Goal: Information Seeking & Learning: Learn about a topic

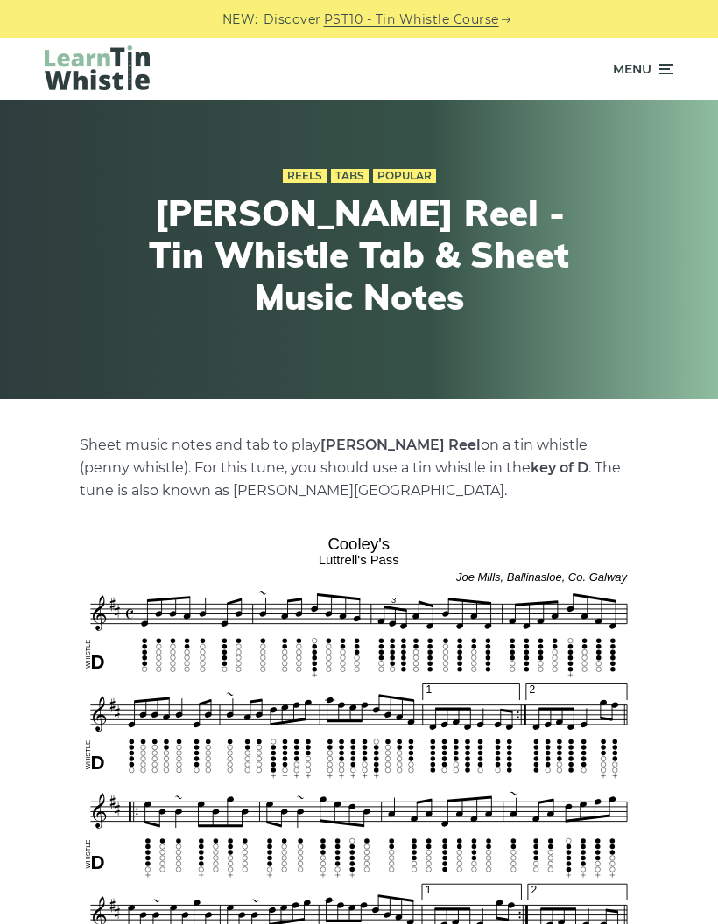
click at [661, 73] on icon at bounding box center [665, 69] width 18 height 21
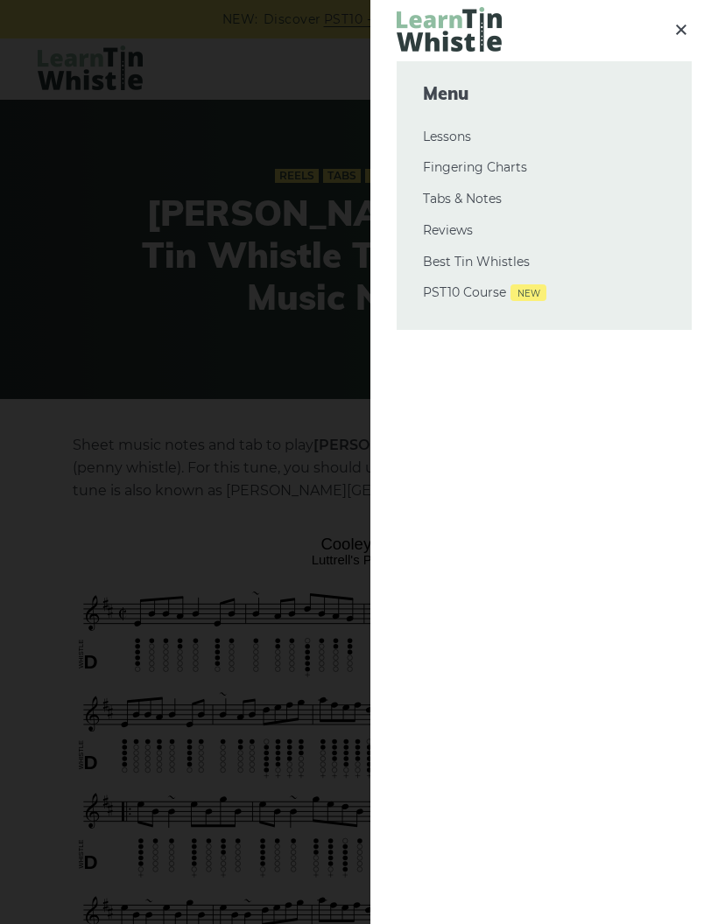
click at [346, 522] on div at bounding box center [359, 462] width 718 height 924
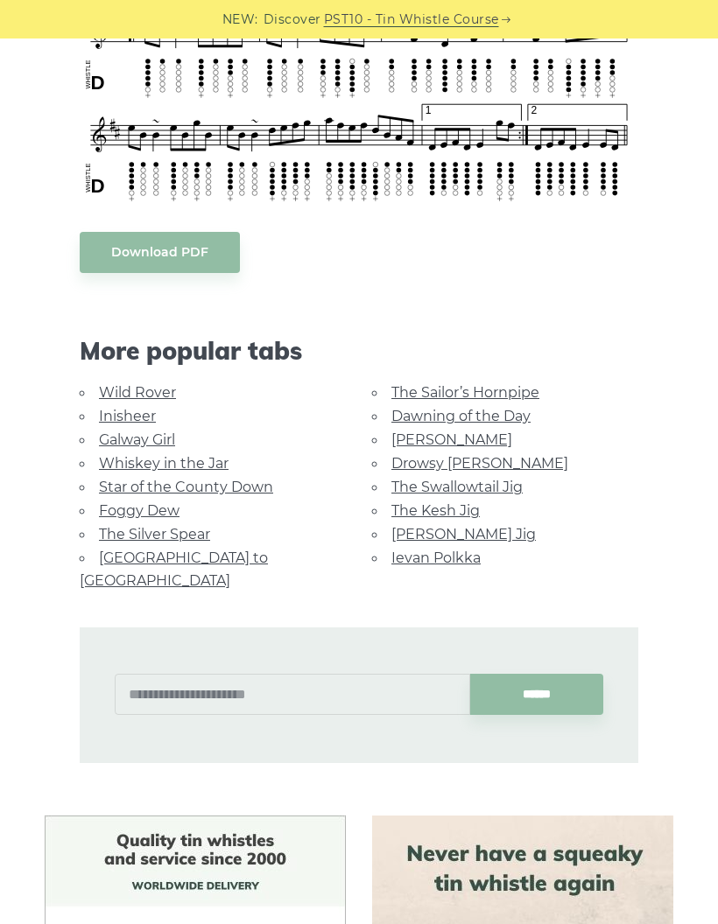
scroll to position [782, 0]
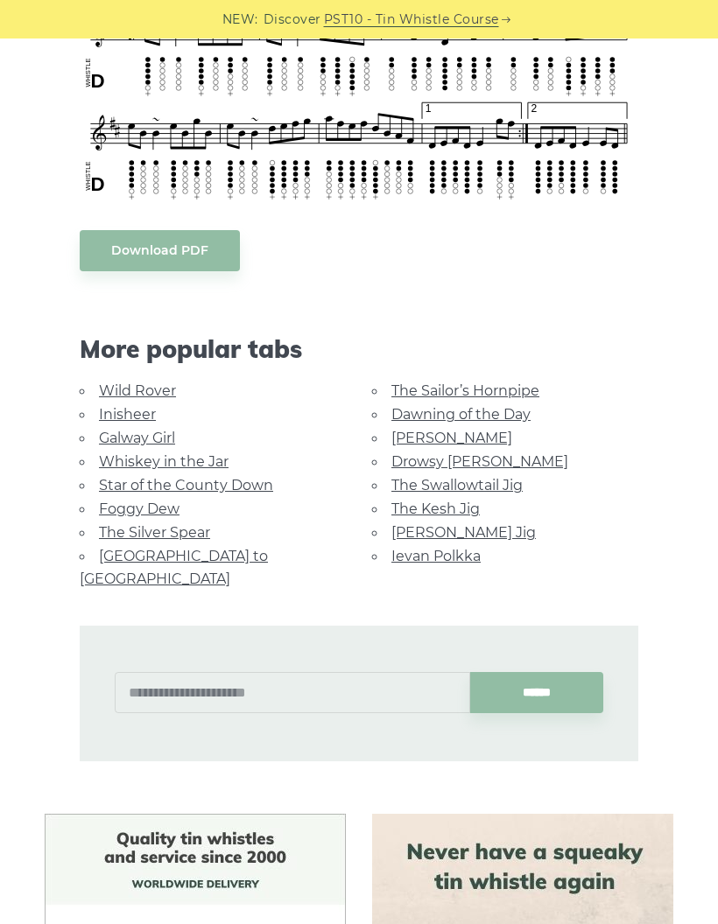
click at [223, 556] on link "[GEOGRAPHIC_DATA] to [GEOGRAPHIC_DATA]" at bounding box center [174, 567] width 188 height 39
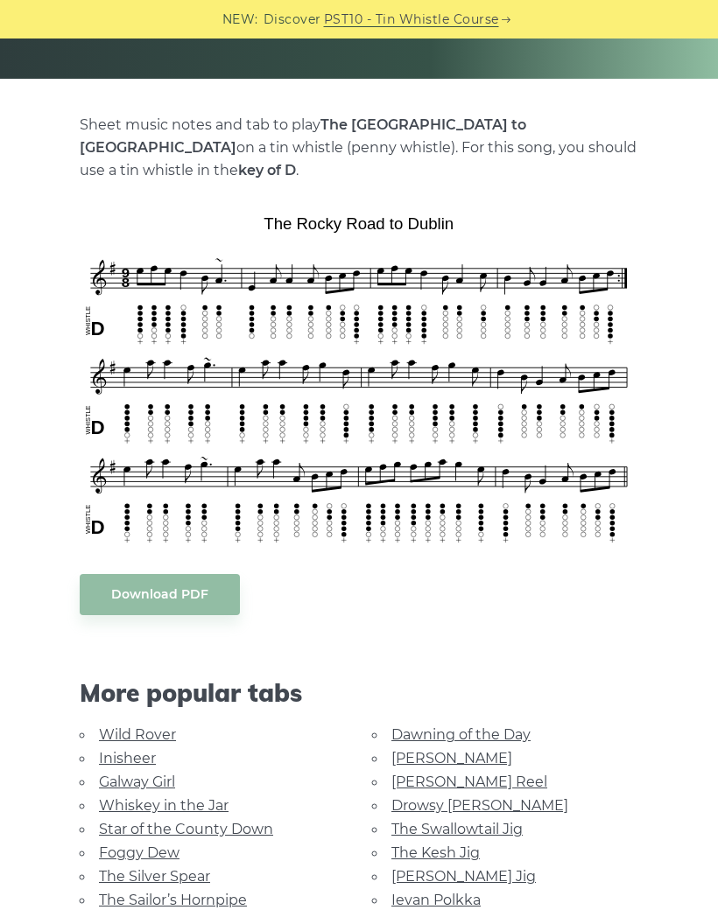
scroll to position [319, 0]
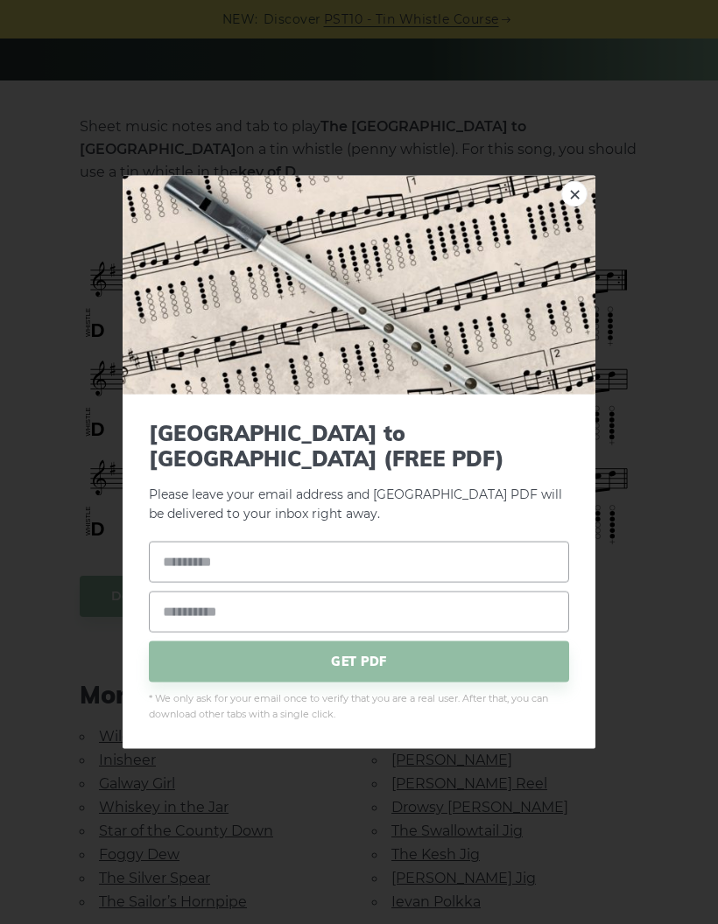
click at [580, 207] on link "×" at bounding box center [574, 194] width 26 height 26
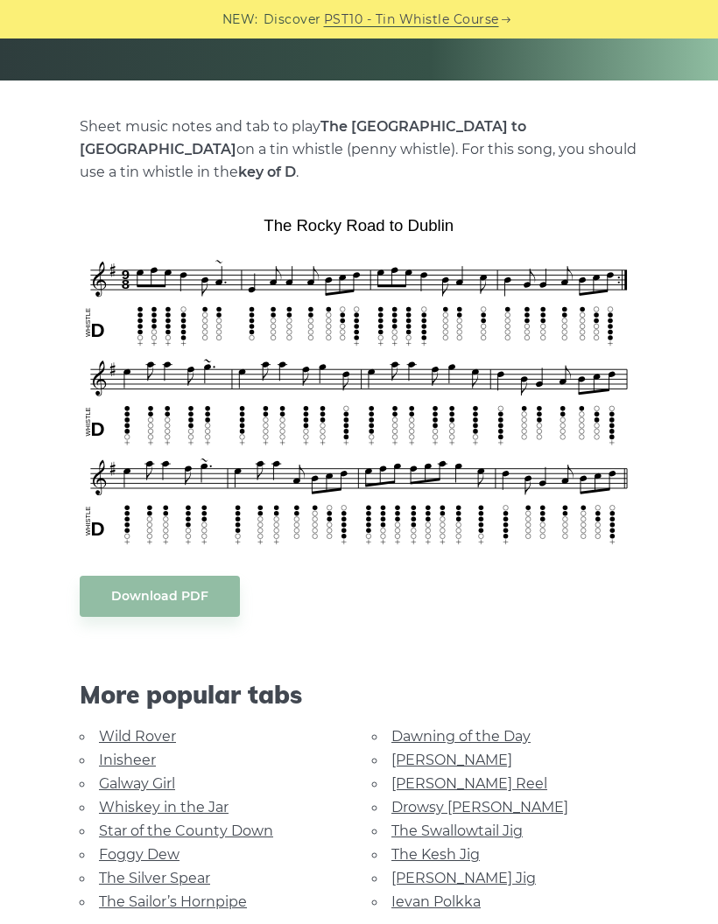
click at [467, 799] on link "Drowsy Maggie" at bounding box center [479, 807] width 177 height 17
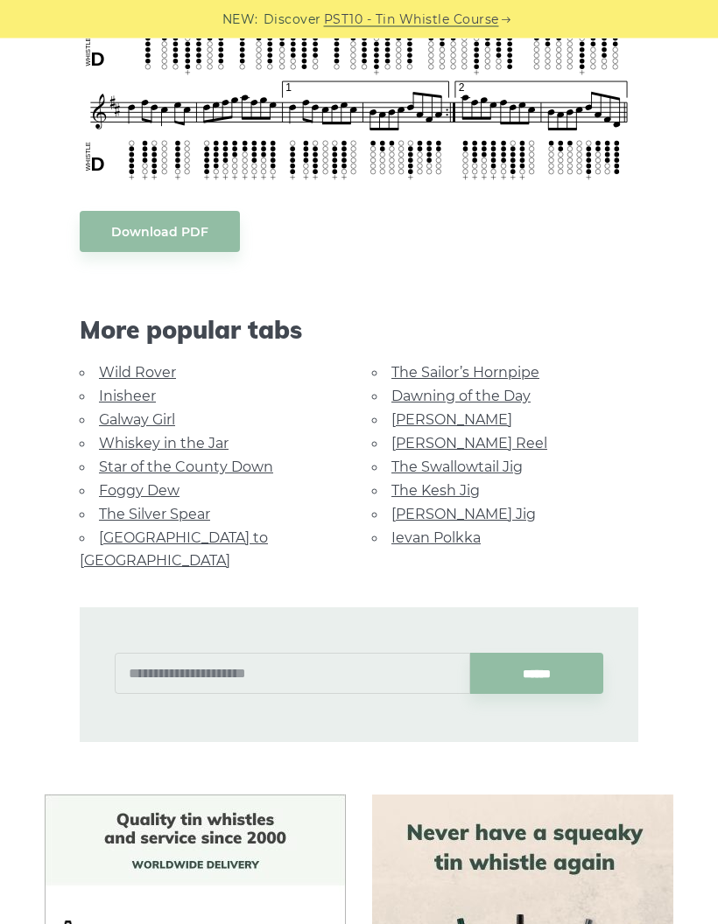
scroll to position [881, 0]
click at [179, 508] on link "The Silver Spear" at bounding box center [154, 514] width 111 height 17
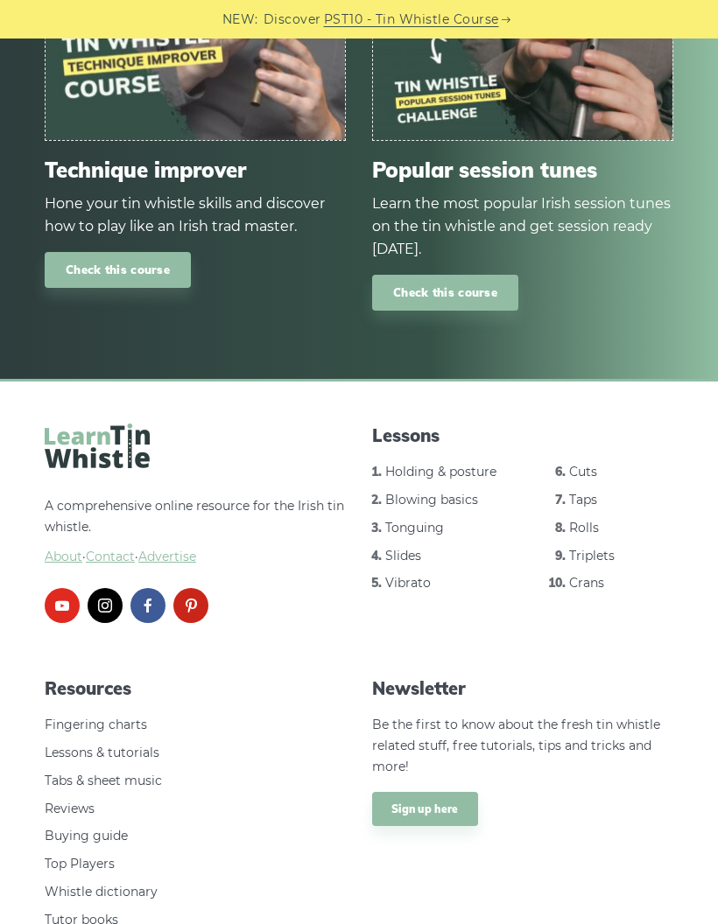
scroll to position [2070, 0]
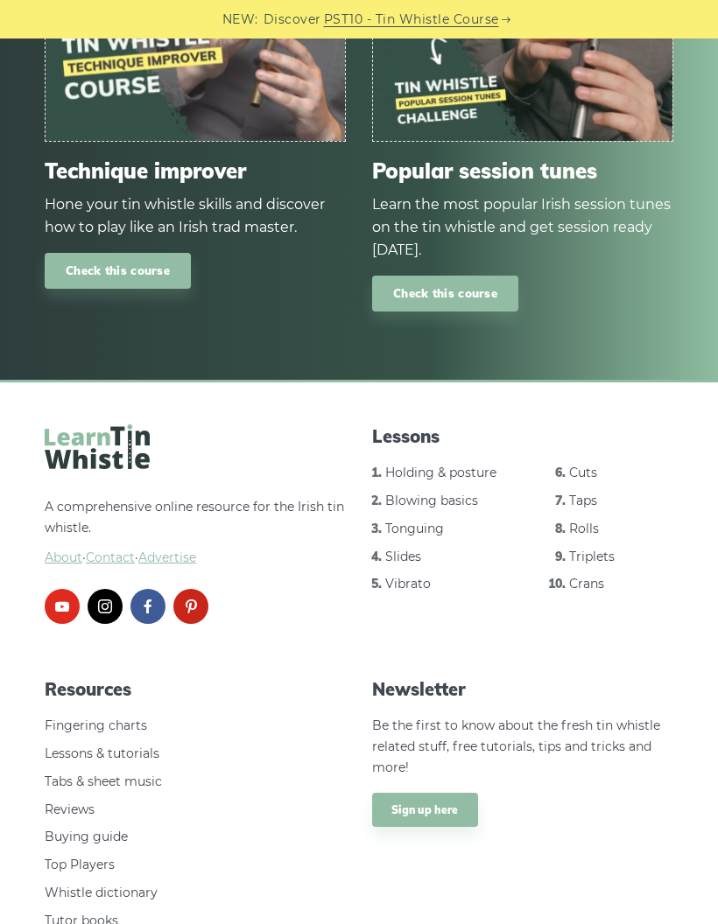
click at [422, 521] on link "Tonguing" at bounding box center [414, 529] width 59 height 16
click at [460, 493] on link "Blowing basics" at bounding box center [431, 501] width 93 height 16
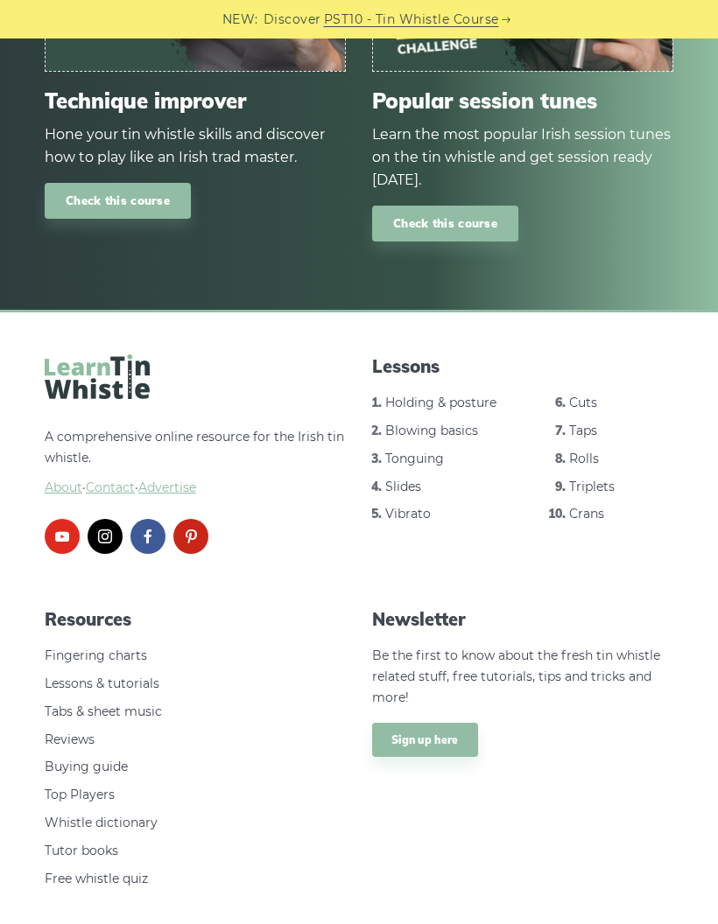
click at [577, 395] on link "Cuts" at bounding box center [583, 403] width 28 height 16
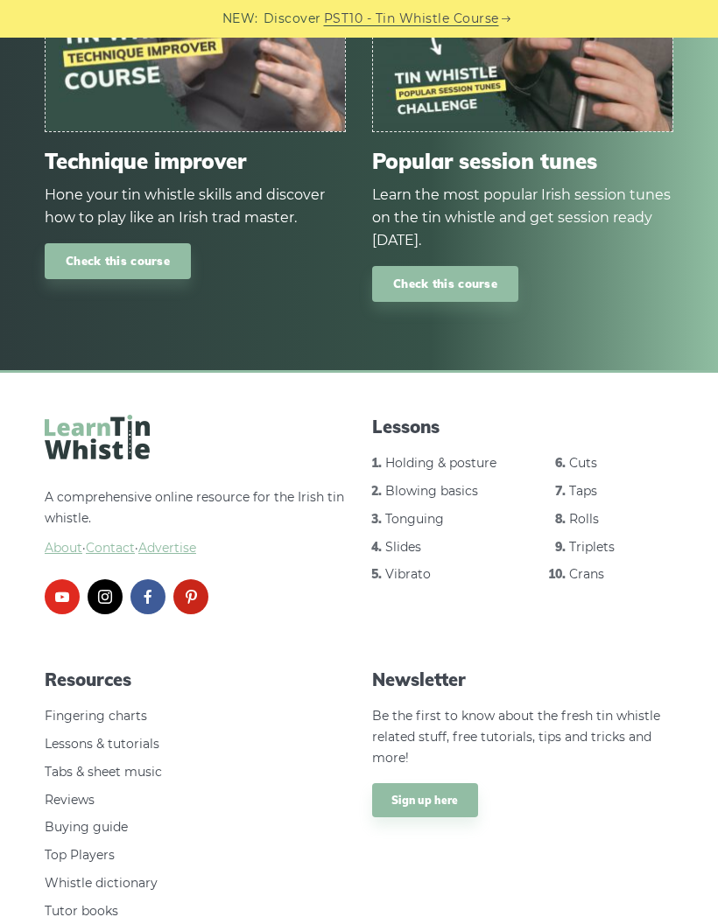
scroll to position [2070, 0]
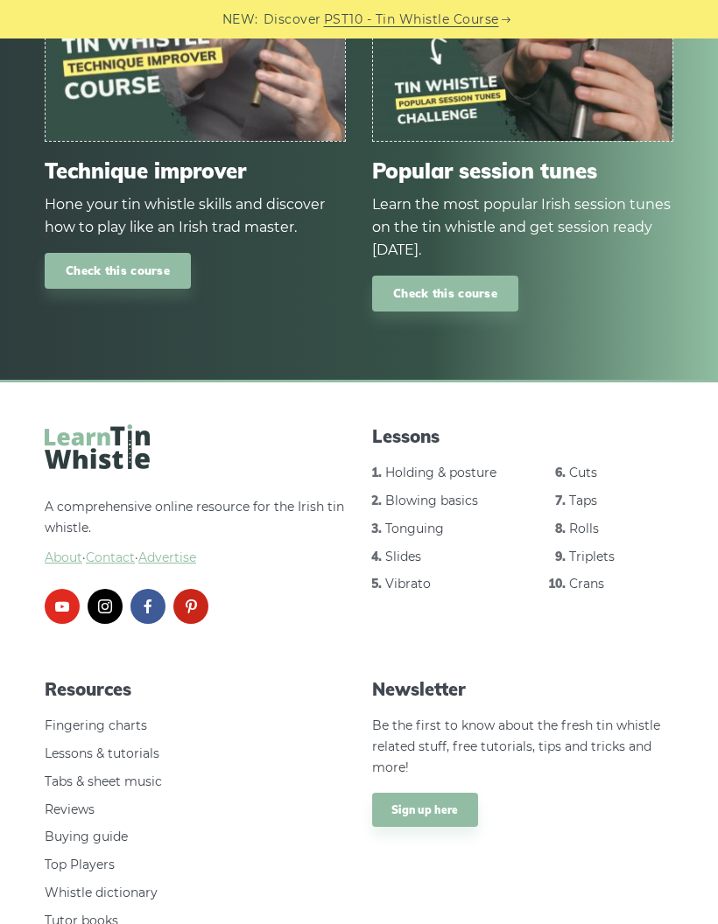
click at [586, 493] on link "Taps" at bounding box center [583, 501] width 28 height 16
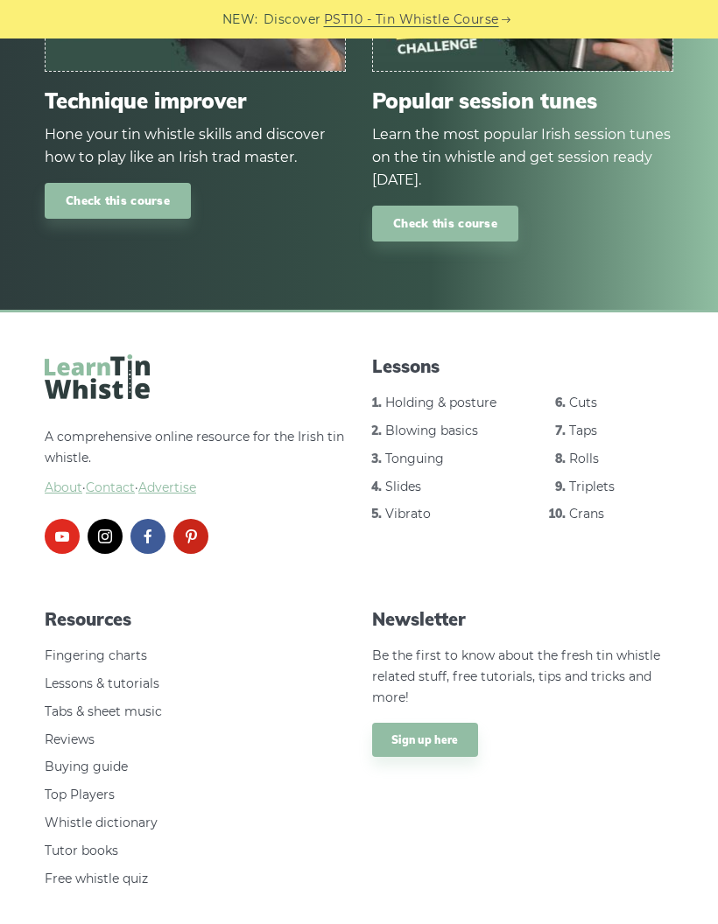
click at [582, 451] on link "Rolls" at bounding box center [584, 459] width 30 height 16
click at [581, 506] on link "Crans" at bounding box center [586, 514] width 35 height 16
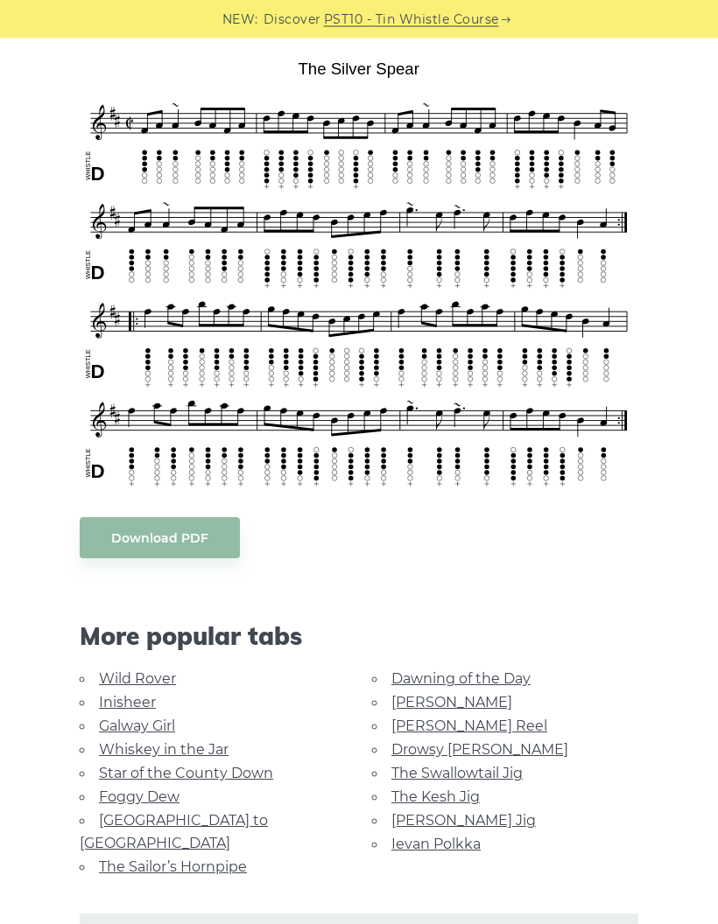
scroll to position [451, 0]
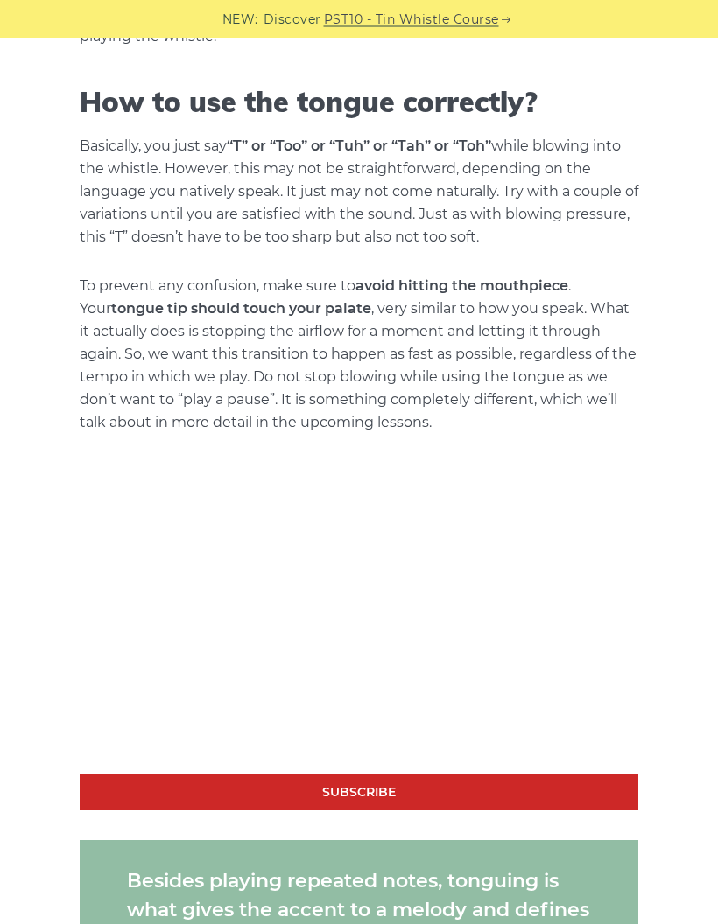
scroll to position [813, 0]
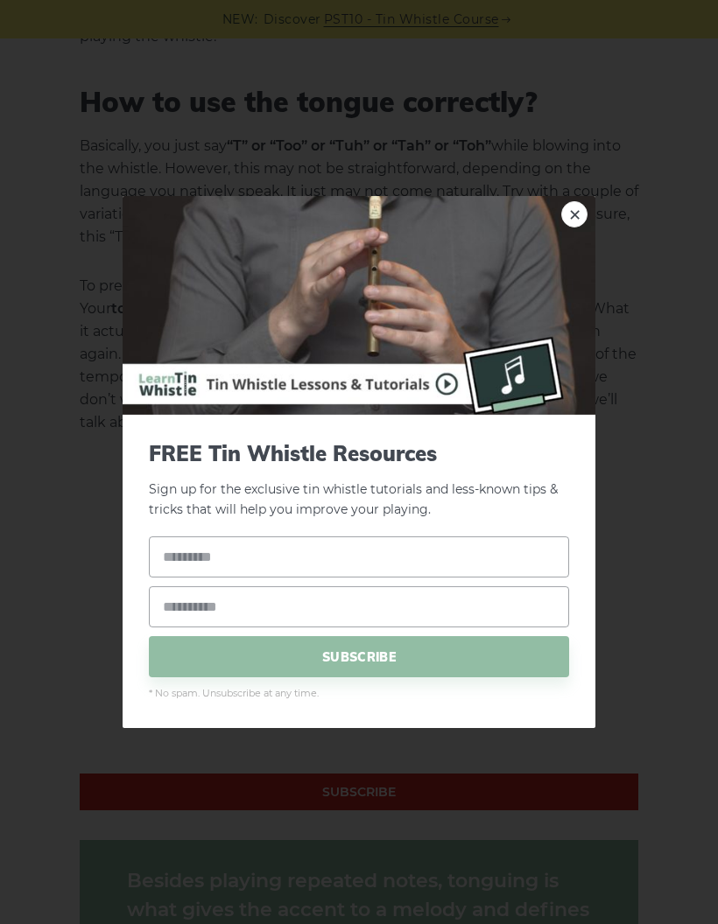
click at [568, 228] on link "×" at bounding box center [574, 214] width 26 height 26
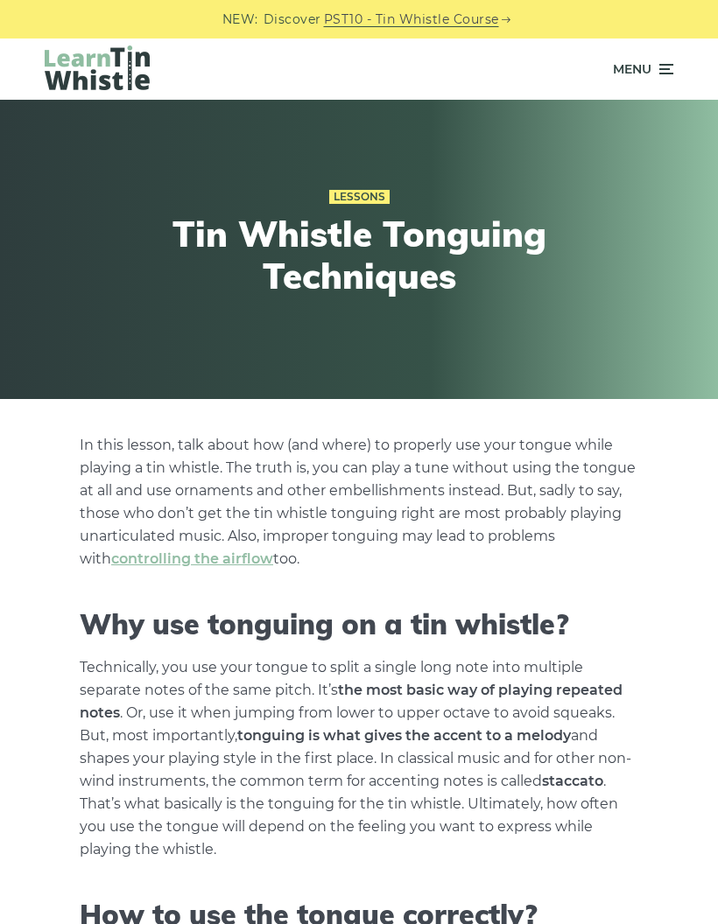
scroll to position [23, 0]
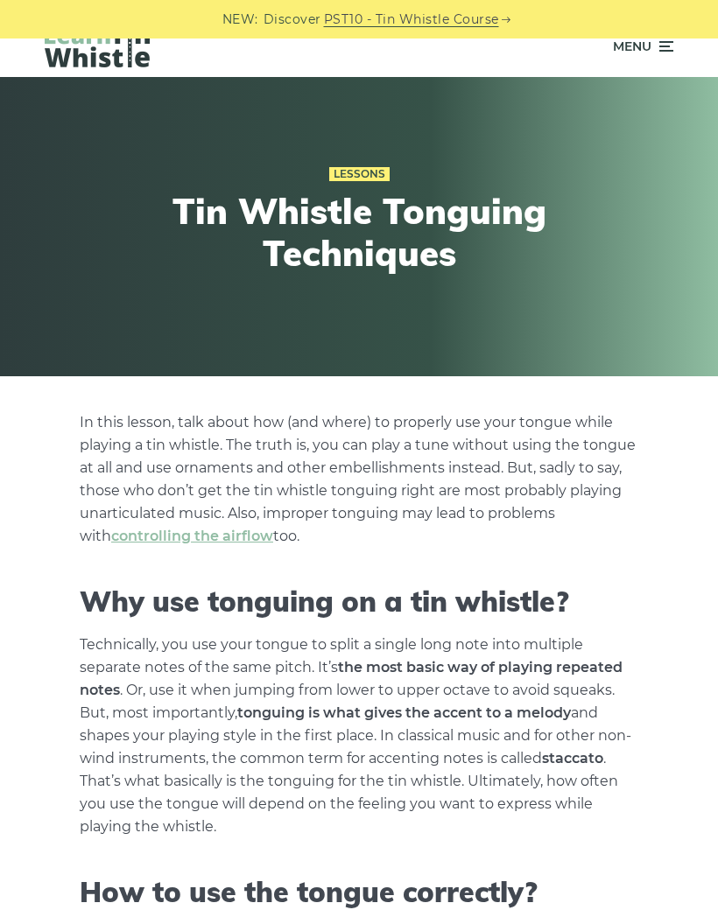
click at [655, 45] on span "Menu" at bounding box center [643, 47] width 60 height 44
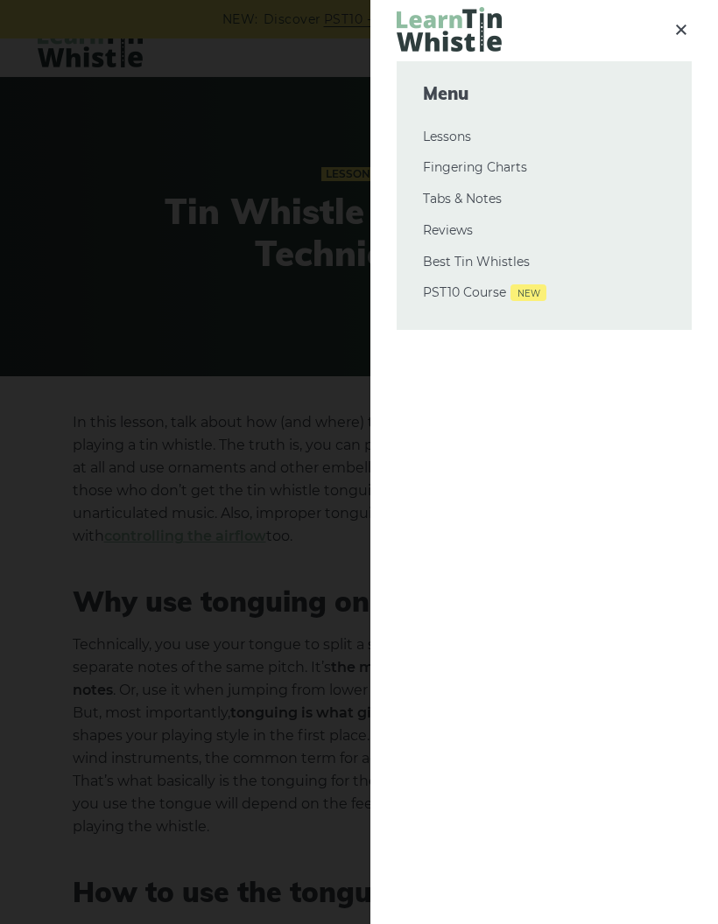
click at [678, 28] on icon at bounding box center [681, 29] width 21 height 22
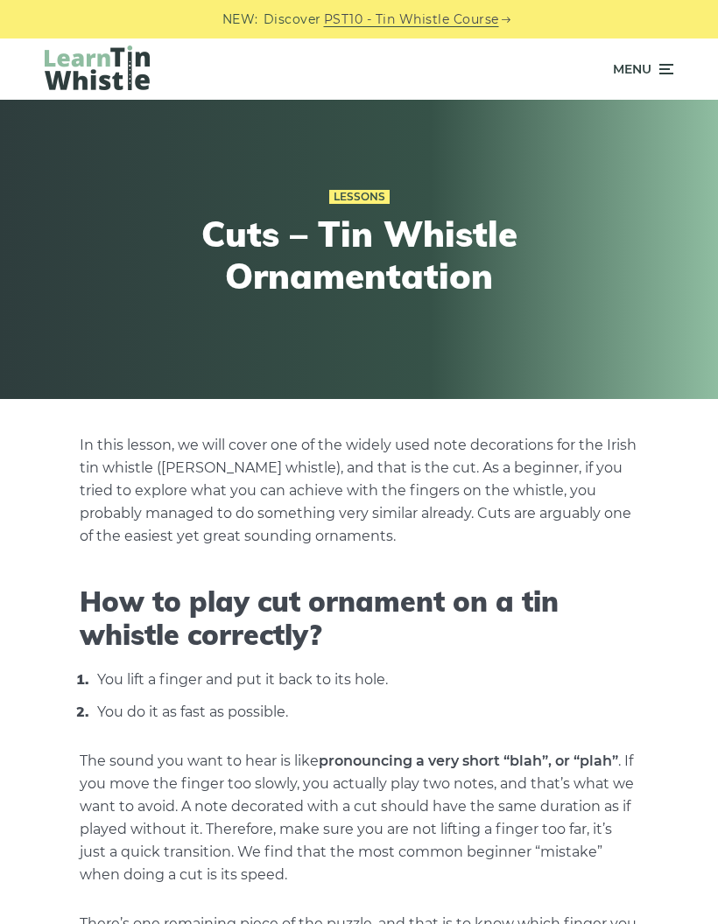
click at [657, 63] on icon at bounding box center [665, 69] width 18 height 21
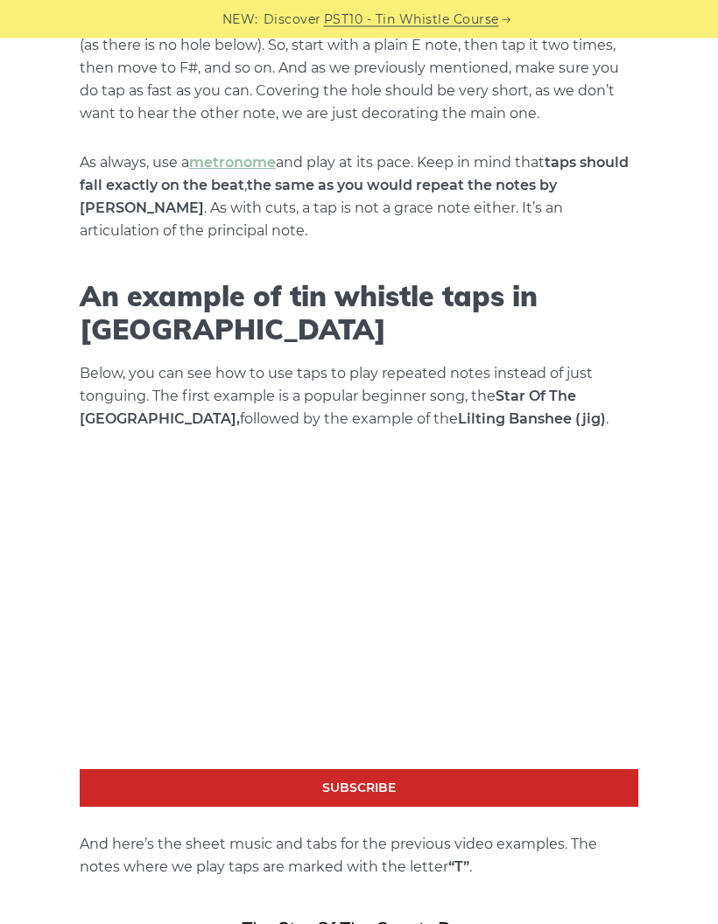
scroll to position [1836, 0]
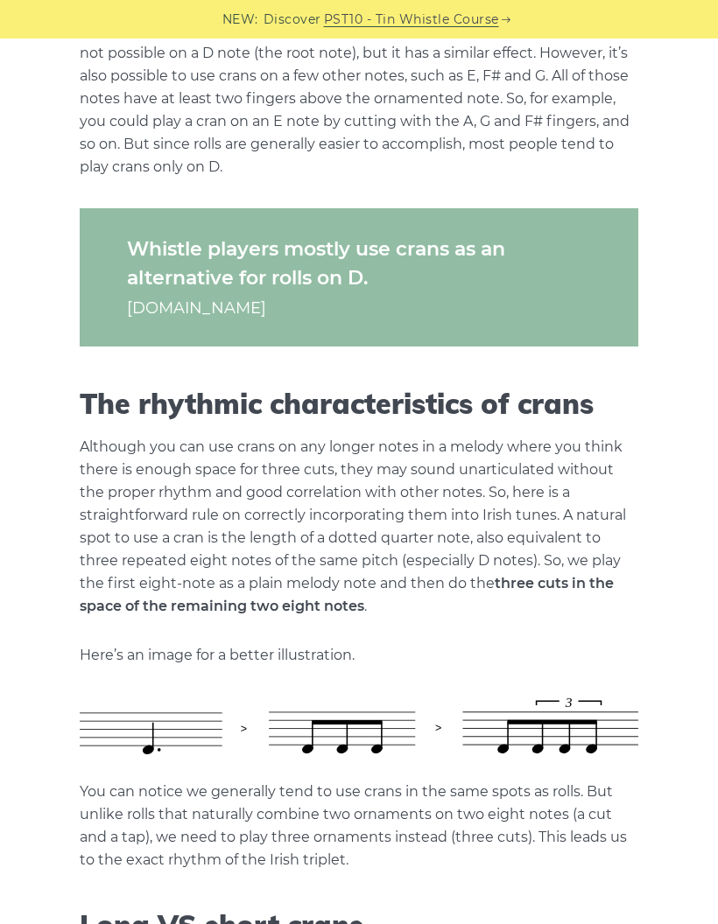
scroll to position [1434, 0]
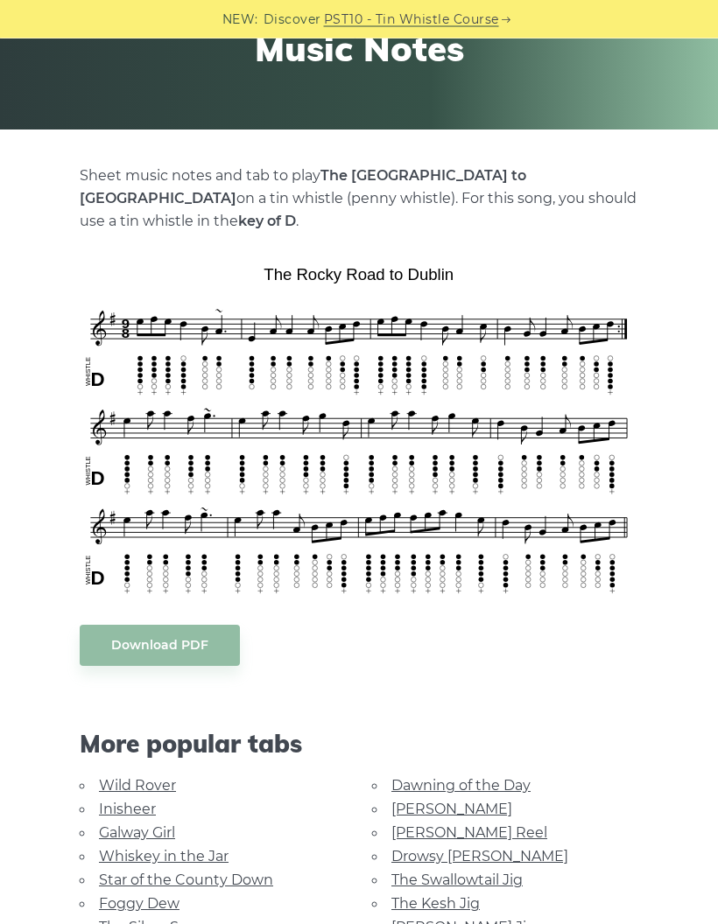
scroll to position [261, 0]
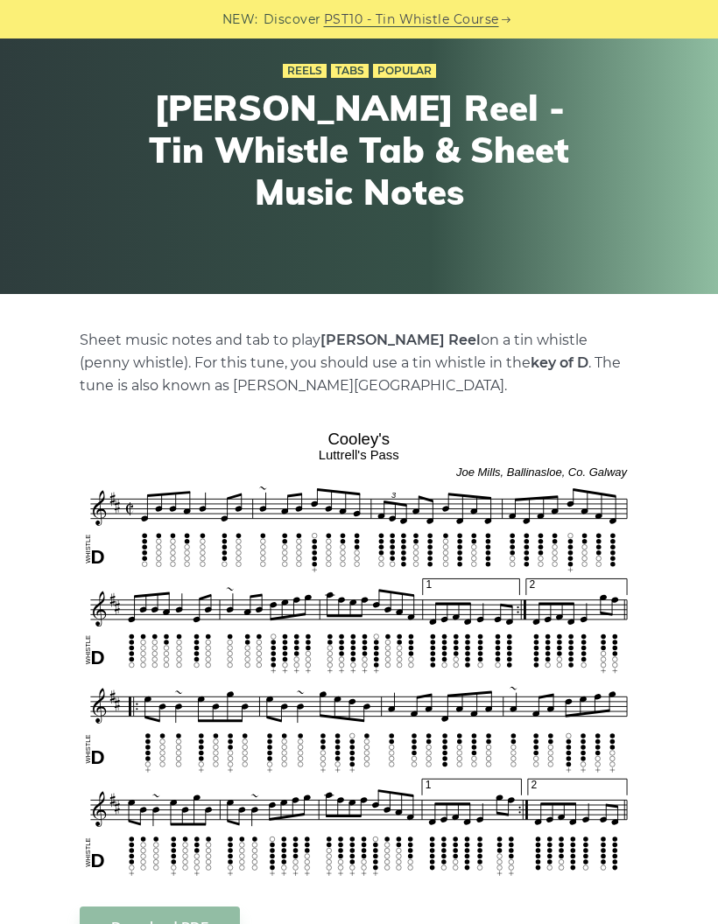
scroll to position [93, 0]
